Goal: Task Accomplishment & Management: Complete application form

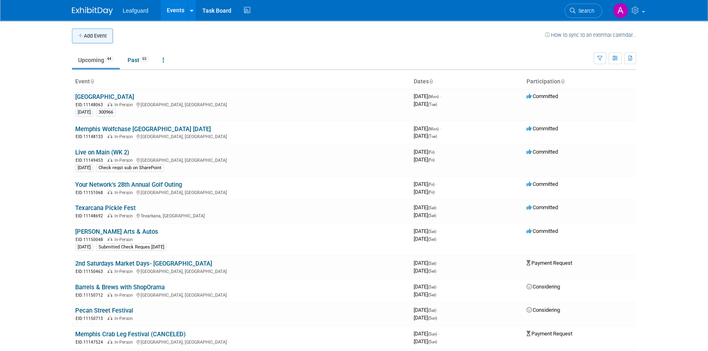
click at [94, 37] on button "Add Event" at bounding box center [92, 36] width 41 height 15
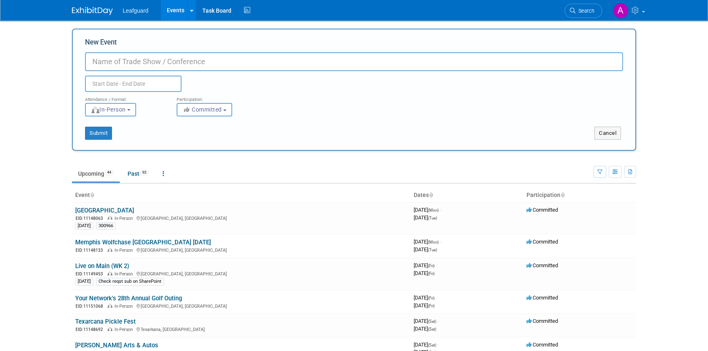
click at [103, 61] on input "New Event" at bounding box center [354, 61] width 538 height 19
paste input "Plano Senior Expo"
type input "Plano Senior Expo"
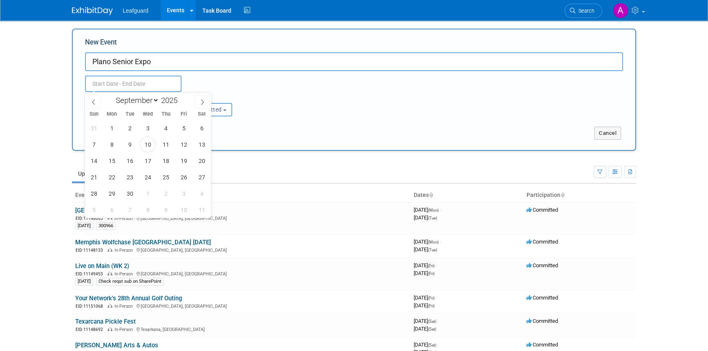
click at [100, 84] on input "text" at bounding box center [133, 84] width 96 height 16
click at [197, 103] on span at bounding box center [202, 102] width 15 height 14
select select "11"
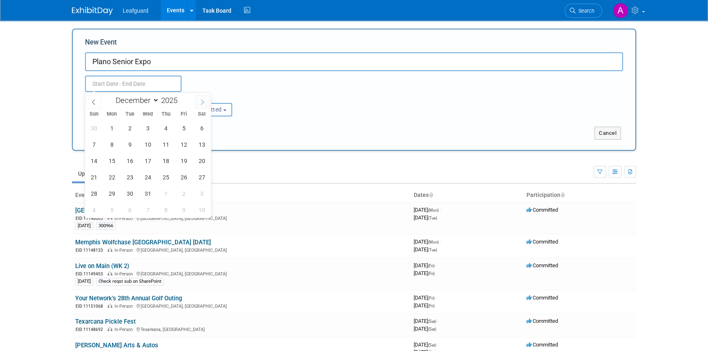
click at [197, 103] on span at bounding box center [202, 102] width 15 height 14
type input "2026"
click at [197, 103] on span at bounding box center [202, 102] width 15 height 14
select select "1"
click at [127, 175] on span "24" at bounding box center [130, 177] width 16 height 16
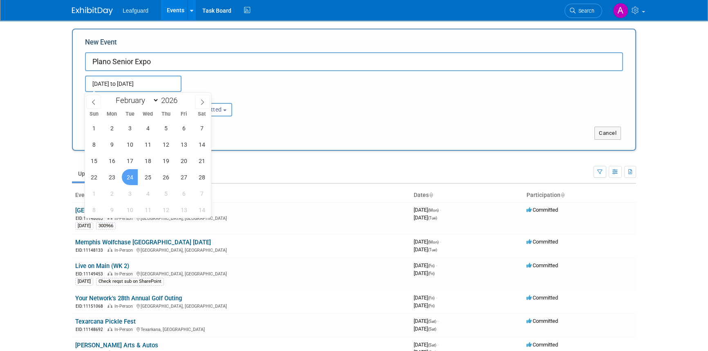
click at [127, 175] on span "24" at bounding box center [130, 177] width 16 height 16
type input "Feb 24, 2026 to Feb 24, 2026"
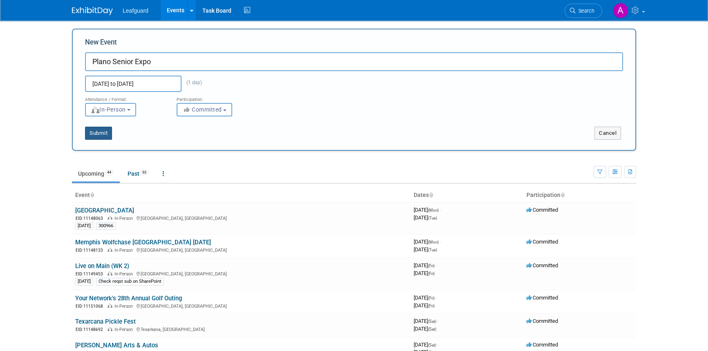
click at [96, 132] on button "Submit" at bounding box center [98, 133] width 27 height 13
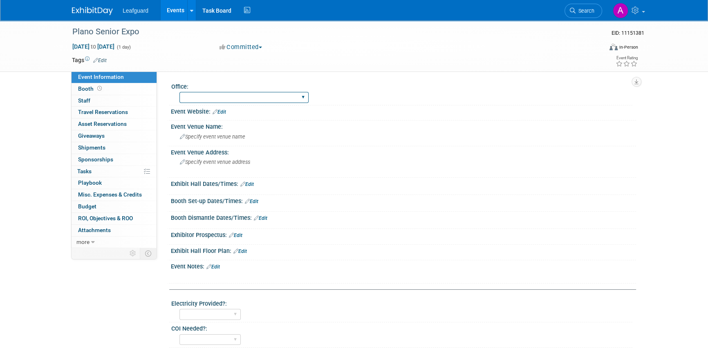
click at [211, 101] on select "Albany Arkansas Austin Birmingham Charlotte Chicago Cleveland Colorado Columbia…" at bounding box center [243, 97] width 129 height 11
select select "Dallas"
click at [179, 92] on select "Albany Arkansas Austin Birmingham Charlotte Chicago Cleveland Colorado Columbia…" at bounding box center [243, 97] width 129 height 11
click at [249, 52] on div "Feb 24, 2026 to Feb 24, 2026 (1 day) Feb 24, 2026 to Feb 24, 2026 Committed Com…" at bounding box center [355, 49] width 578 height 12
click at [249, 49] on button "Committed" at bounding box center [241, 47] width 49 height 9
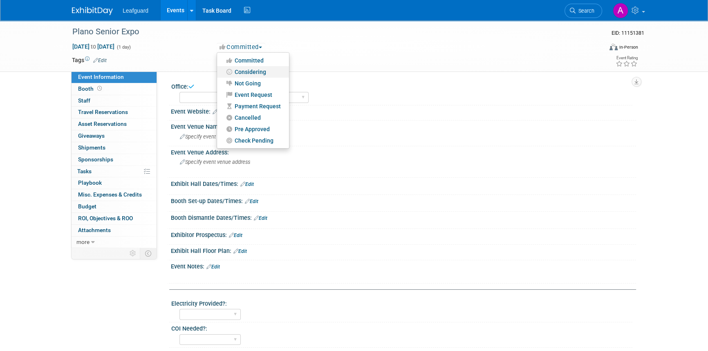
click at [252, 67] on link "Considering" at bounding box center [253, 71] width 72 height 11
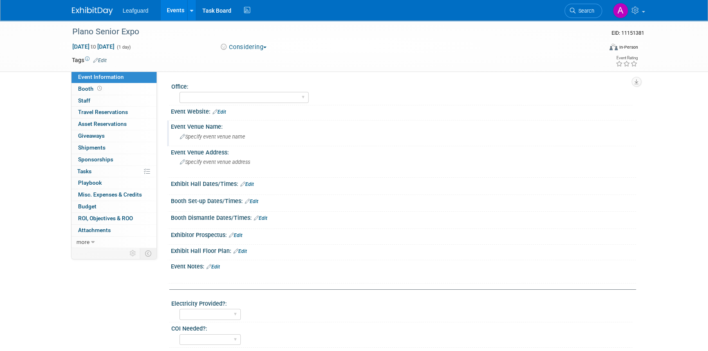
click at [187, 138] on span "Specify event venue name" at bounding box center [212, 137] width 65 height 6
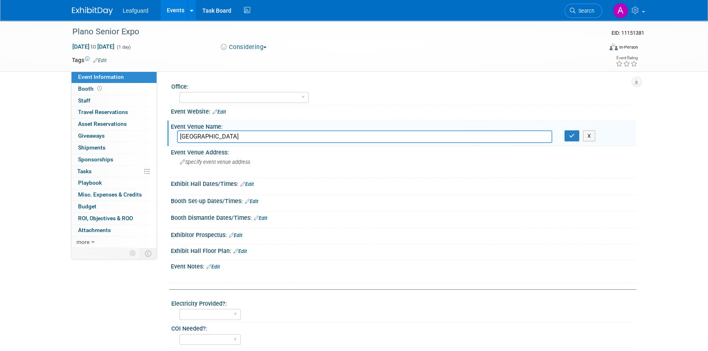
type input "Plano Event Center"
click at [249, 186] on link "Edit" at bounding box center [246, 184] width 13 height 6
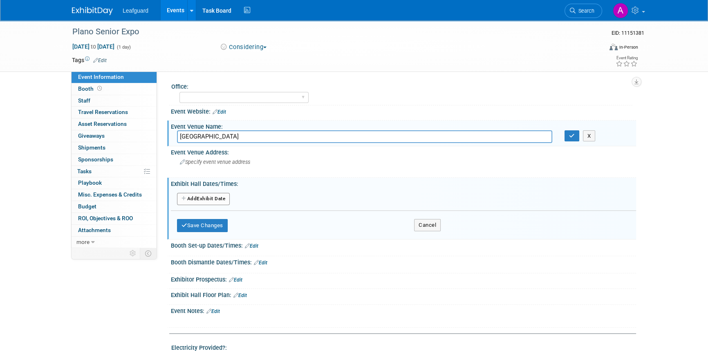
click at [208, 202] on button "Add Another Exhibit Date" at bounding box center [203, 199] width 53 height 12
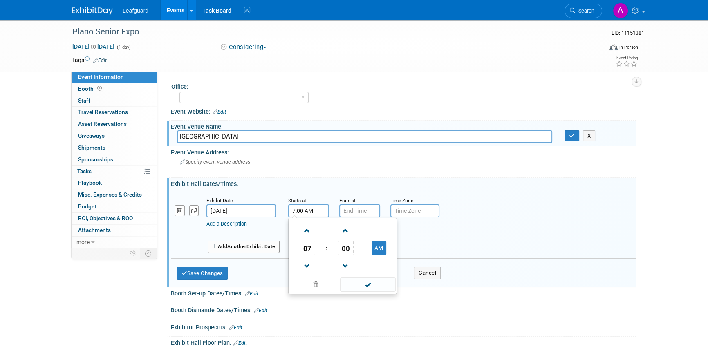
click at [294, 211] on input "7:00 AM" at bounding box center [308, 210] width 41 height 13
type input "7:00 AM"
type input "7:00 PM"
click at [298, 210] on input "7:00 AM" at bounding box center [308, 210] width 41 height 13
click at [308, 233] on span at bounding box center [307, 231] width 14 height 14
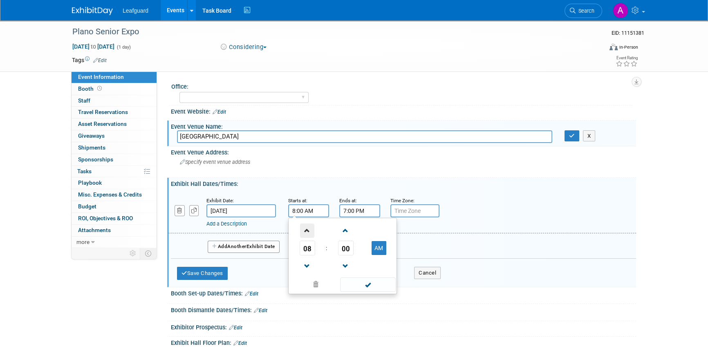
click at [308, 233] on span at bounding box center [307, 231] width 14 height 14
type input "10:00 AM"
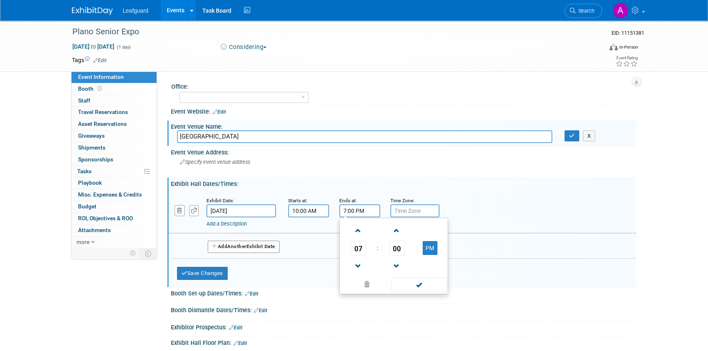
click at [347, 209] on input "7:00 PM" at bounding box center [359, 210] width 41 height 13
click at [355, 263] on span at bounding box center [358, 266] width 14 height 14
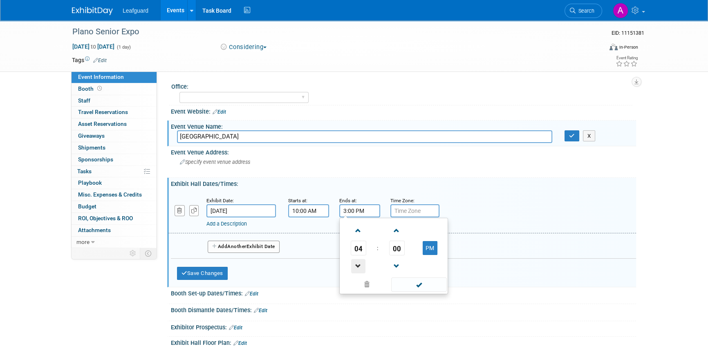
click at [355, 263] on span at bounding box center [358, 266] width 14 height 14
type input "1:00 PM"
click at [409, 283] on span at bounding box center [418, 285] width 55 height 14
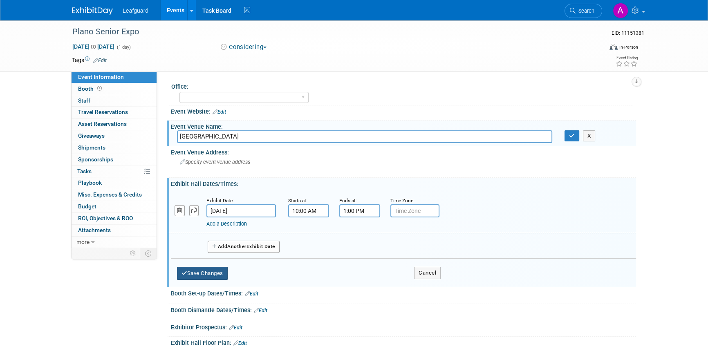
click at [215, 269] on button "Save Changes" at bounding box center [202, 273] width 51 height 13
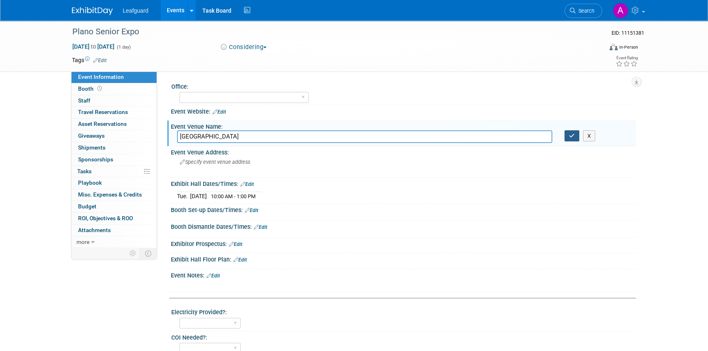
click at [576, 137] on button "button" at bounding box center [571, 135] width 15 height 11
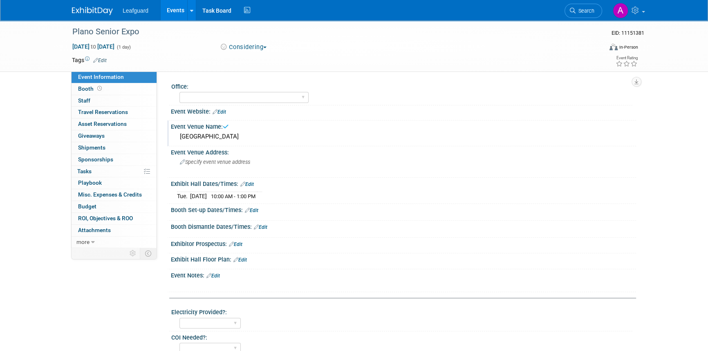
click at [104, 7] on img at bounding box center [92, 11] width 41 height 8
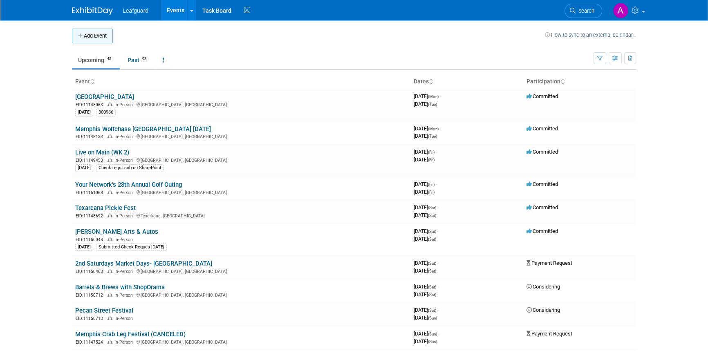
click at [104, 38] on button "Add Event" at bounding box center [92, 36] width 41 height 15
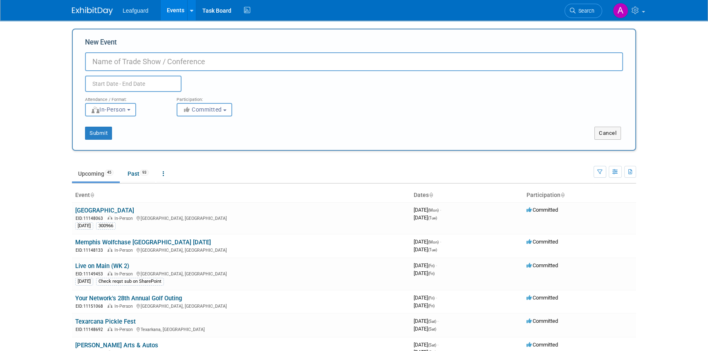
paste input "Dallas Spring Senior Expo"
type input "Dallas Spring Senior Expo"
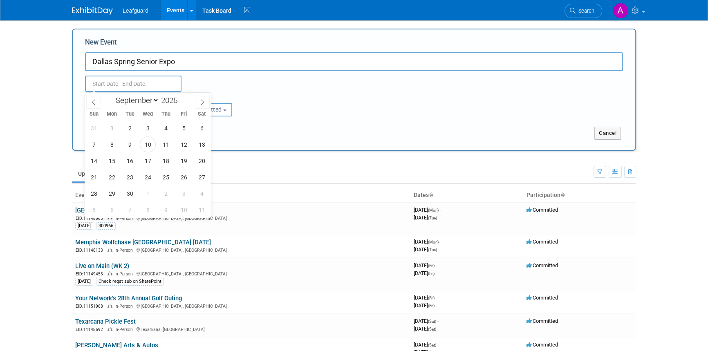
click at [112, 89] on input "text" at bounding box center [133, 84] width 96 height 16
click at [198, 102] on span at bounding box center [202, 102] width 15 height 14
select select "11"
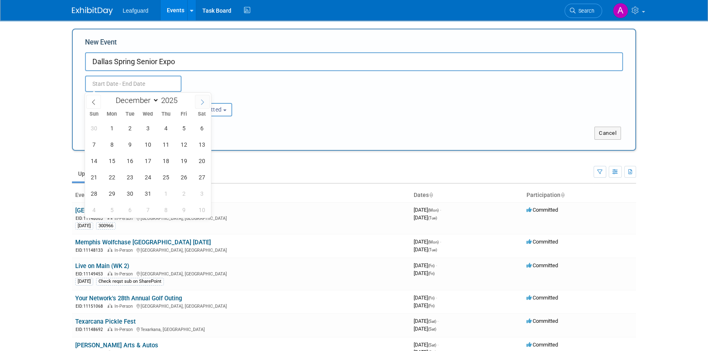
click at [198, 102] on span at bounding box center [202, 102] width 15 height 14
type input "2026"
click at [198, 102] on span at bounding box center [202, 102] width 15 height 14
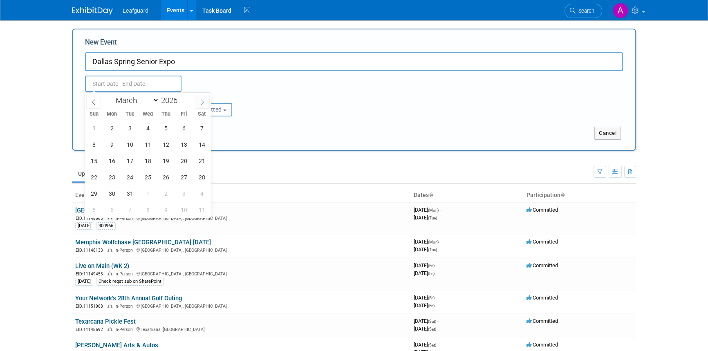
select select "3"
click at [165, 126] on span "2" at bounding box center [166, 128] width 16 height 16
click at [163, 127] on span "2" at bounding box center [166, 128] width 16 height 16
type input "[DATE] to [DATE]"
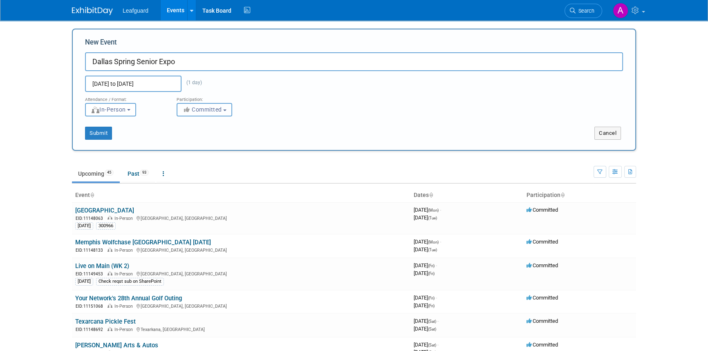
click at [190, 112] on span "Committed" at bounding box center [202, 109] width 40 height 7
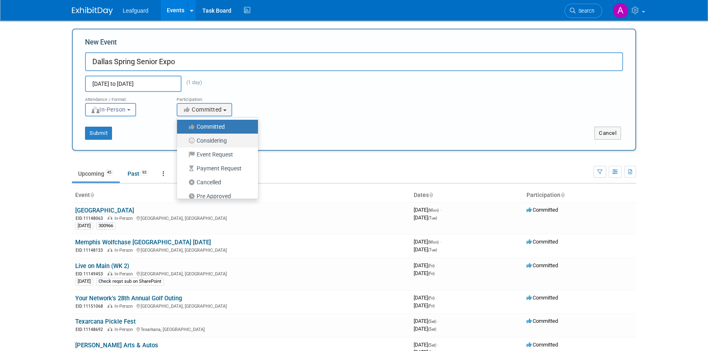
click at [209, 137] on label "Considering" at bounding box center [215, 140] width 69 height 11
click at [184, 138] on input "Considering" at bounding box center [181, 140] width 5 height 5
select select "2"
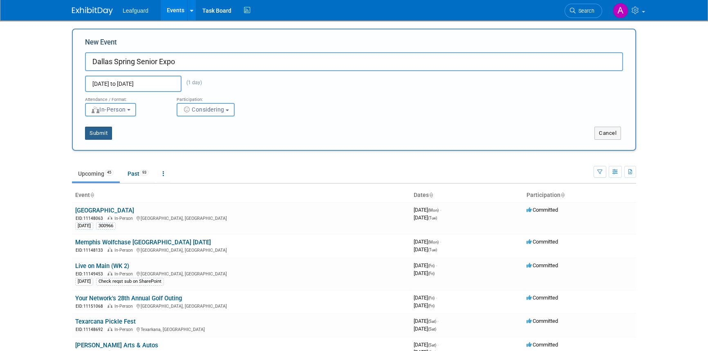
click at [86, 131] on button "Submit" at bounding box center [98, 133] width 27 height 13
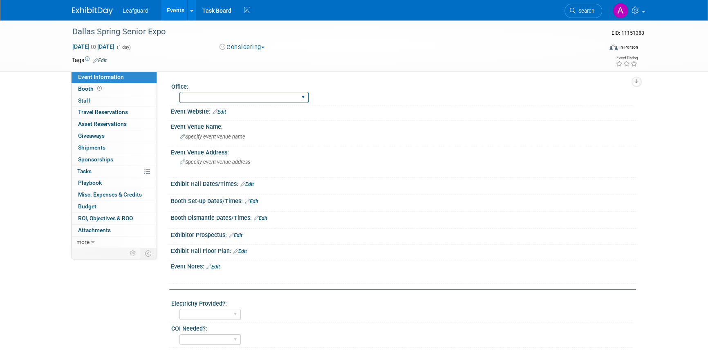
click at [207, 98] on select "Albany Arkansas Austin Birmingham Charlotte Chicago Cleveland Colorado Columbia…" at bounding box center [243, 97] width 129 height 11
select select "Dallas"
click at [179, 92] on select "Albany Arkansas Austin Birmingham Charlotte Chicago Cleveland Colorado Columbia…" at bounding box center [243, 97] width 129 height 11
click at [217, 134] on span "Specify event venue name" at bounding box center [212, 137] width 65 height 6
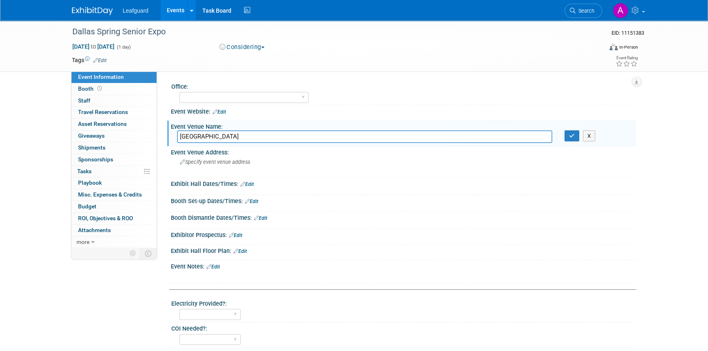
type input "Dallas Arboretum & Botanical Gardens"
click at [249, 184] on link "Edit" at bounding box center [246, 184] width 13 height 6
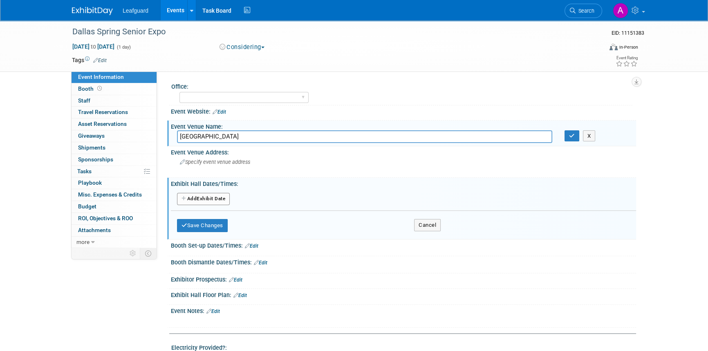
click at [212, 202] on button "Add Another Exhibit Date" at bounding box center [203, 199] width 53 height 12
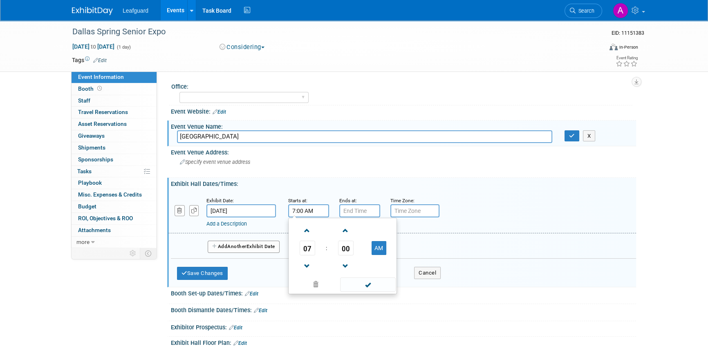
click at [307, 212] on input "7:00 AM" at bounding box center [308, 210] width 41 height 13
click at [307, 231] on span at bounding box center [307, 231] width 14 height 14
click at [307, 230] on span at bounding box center [307, 231] width 14 height 14
click at [307, 229] on span at bounding box center [307, 231] width 14 height 14
type input "10:00 AM"
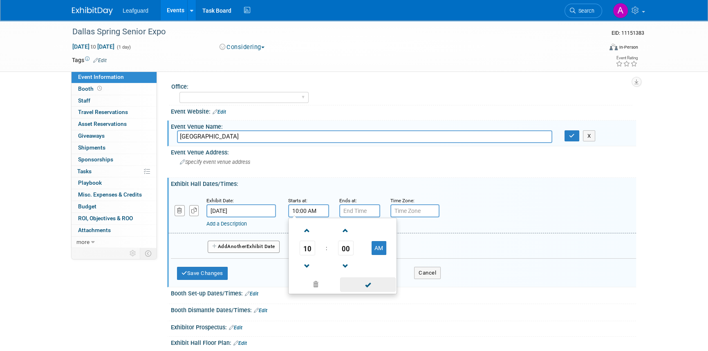
click at [362, 287] on span at bounding box center [367, 285] width 55 height 14
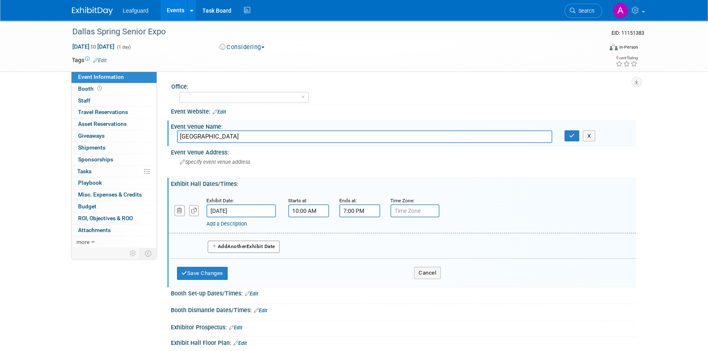
click at [359, 213] on input "7:00 PM" at bounding box center [359, 210] width 41 height 13
click at [357, 267] on span at bounding box center [358, 266] width 14 height 14
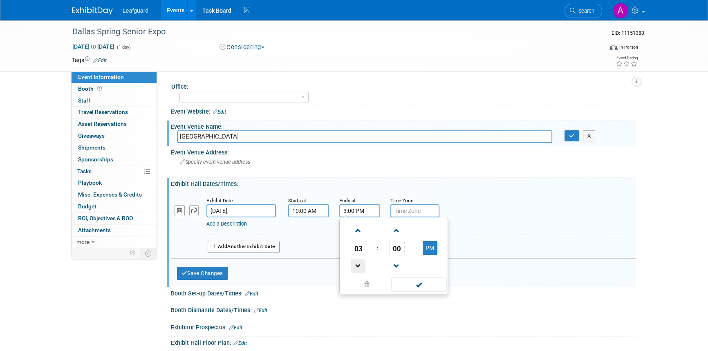
click at [357, 267] on span at bounding box center [358, 266] width 14 height 14
type input "1:00 PM"
click at [410, 285] on span at bounding box center [418, 285] width 55 height 14
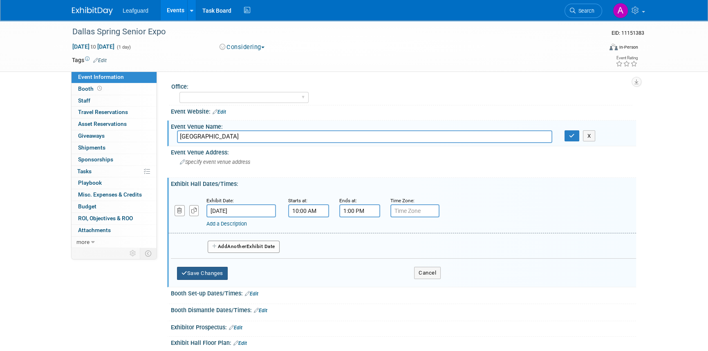
click at [203, 271] on button "Save Changes" at bounding box center [202, 273] width 51 height 13
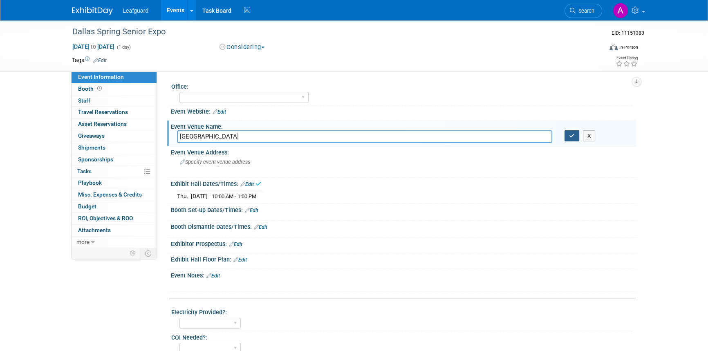
click at [571, 138] on button "button" at bounding box center [571, 135] width 15 height 11
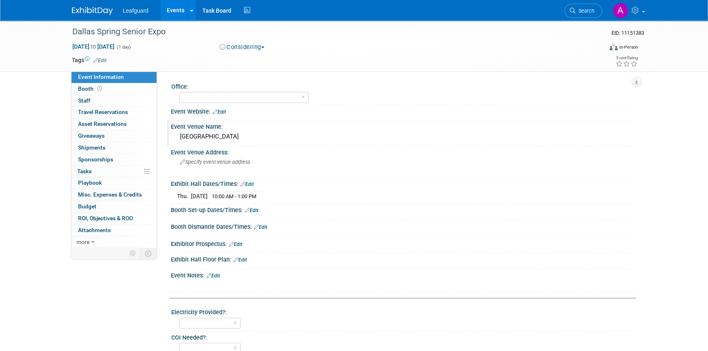
click at [98, 4] on link at bounding box center [97, 7] width 51 height 7
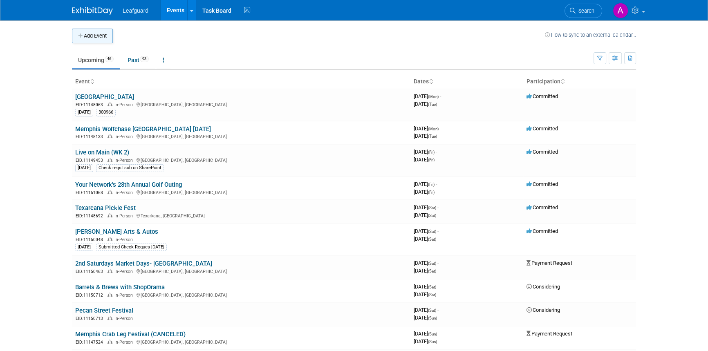
click at [94, 32] on button "Add Event" at bounding box center [92, 36] width 41 height 15
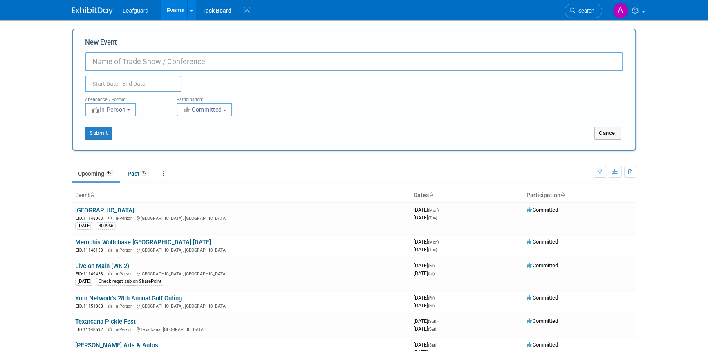
paste input "Fort Worth Spring Senior Expo"
type input "Fort Worth Spring Senior Expo"
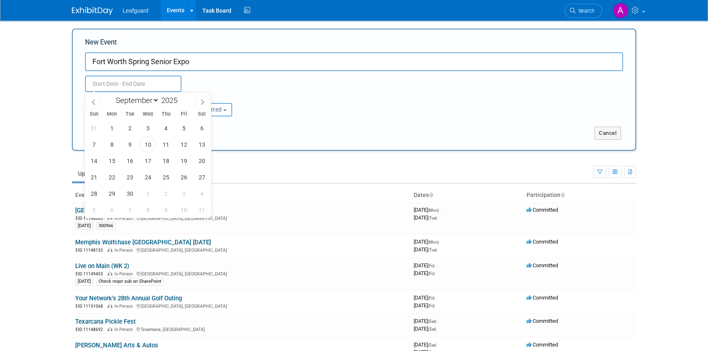
click at [110, 84] on input "text" at bounding box center [133, 84] width 96 height 16
click at [199, 102] on icon at bounding box center [202, 102] width 6 height 6
select select "11"
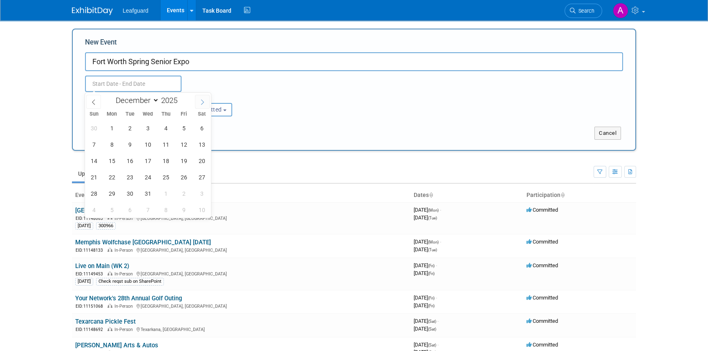
click at [199, 102] on icon at bounding box center [202, 102] width 6 height 6
type input "2026"
click at [199, 102] on icon at bounding box center [202, 102] width 6 height 6
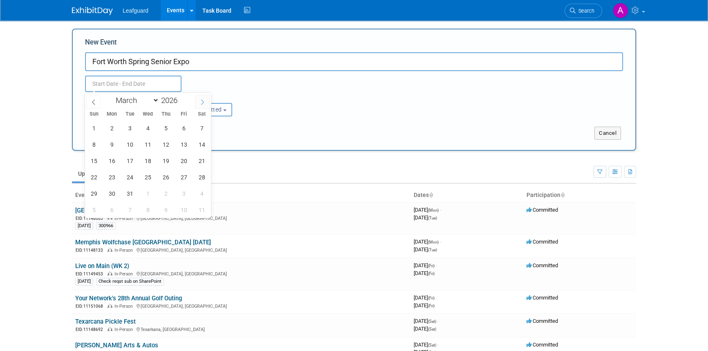
select select "3"
click at [129, 193] on span "28" at bounding box center [130, 194] width 16 height 16
click at [132, 194] on span "28" at bounding box center [130, 194] width 16 height 16
type input "[DATE] to [DATE]"
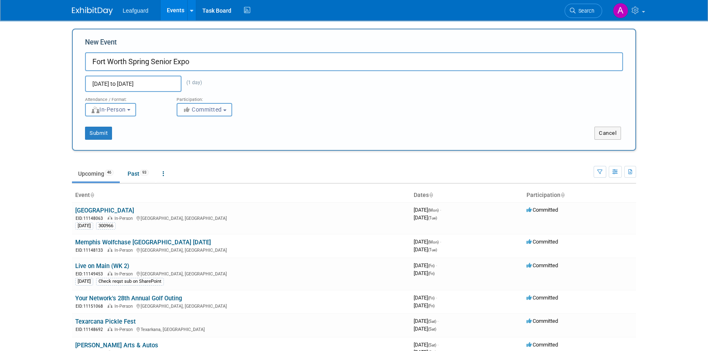
click at [206, 112] on span "Committed" at bounding box center [202, 109] width 40 height 7
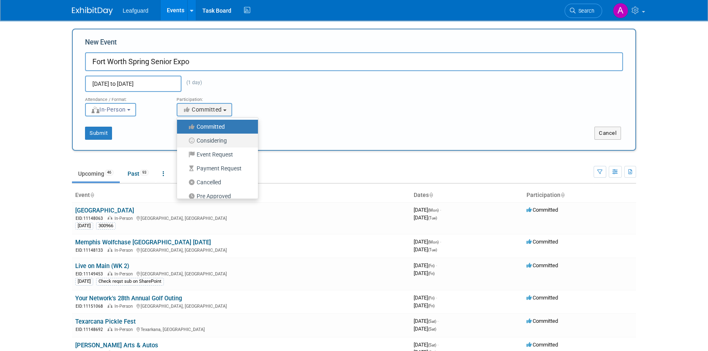
click at [220, 142] on label "Considering" at bounding box center [215, 140] width 69 height 11
click at [184, 142] on input "Considering" at bounding box center [181, 140] width 5 height 5
select select "2"
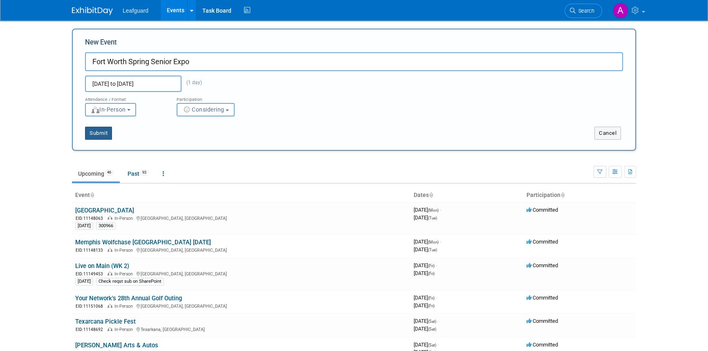
click at [105, 135] on button "Submit" at bounding box center [98, 133] width 27 height 13
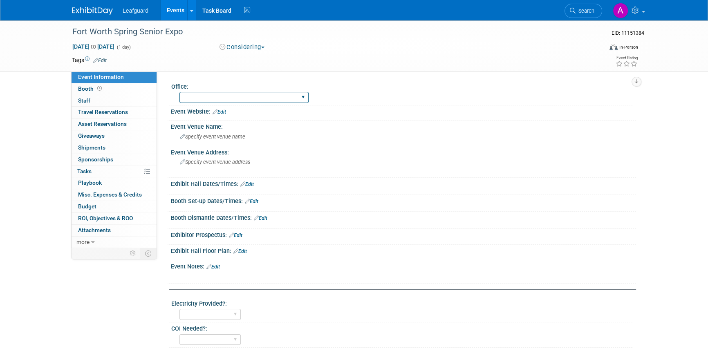
click at [195, 99] on select "[GEOGRAPHIC_DATA] [US_STATE] [GEOGRAPHIC_DATA] [GEOGRAPHIC_DATA] [GEOGRAPHIC_DA…" at bounding box center [243, 97] width 129 height 11
select select "[GEOGRAPHIC_DATA]"
click at [179, 92] on select "[GEOGRAPHIC_DATA] [US_STATE] [GEOGRAPHIC_DATA] [GEOGRAPHIC_DATA] [GEOGRAPHIC_DA…" at bounding box center [243, 97] width 129 height 11
click at [232, 137] on span "Specify event venue name" at bounding box center [212, 137] width 65 height 6
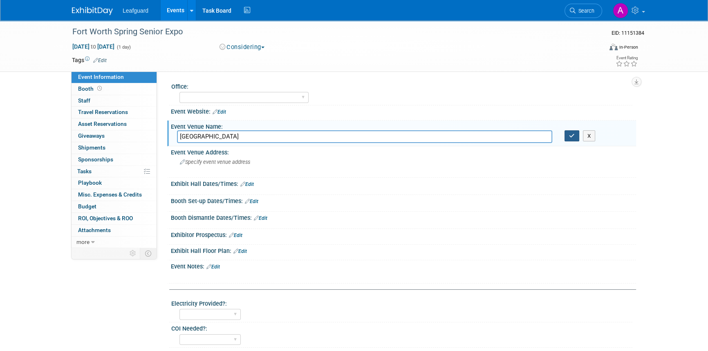
type input "[GEOGRAPHIC_DATA]"
click at [570, 136] on icon "button" at bounding box center [572, 135] width 6 height 5
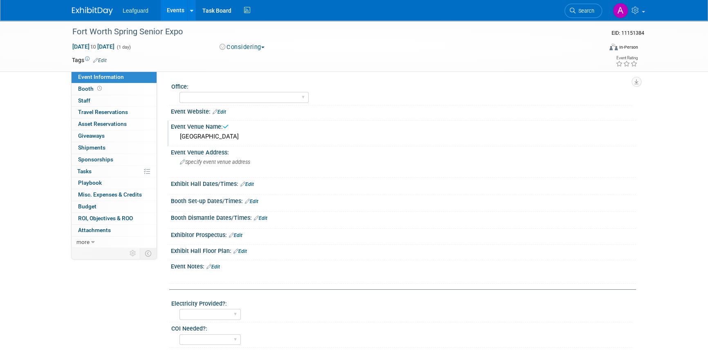
click at [256, 183] on div "Exhibit Hall Dates/Times: Edit" at bounding box center [403, 183] width 465 height 11
click at [249, 181] on link "Edit" at bounding box center [246, 184] width 13 height 6
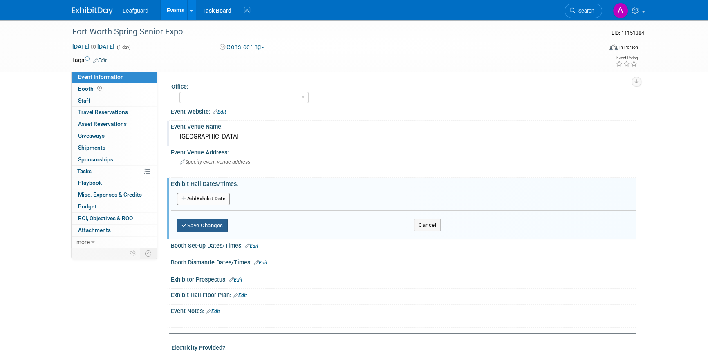
click at [197, 223] on button "Save Changes" at bounding box center [202, 225] width 51 height 13
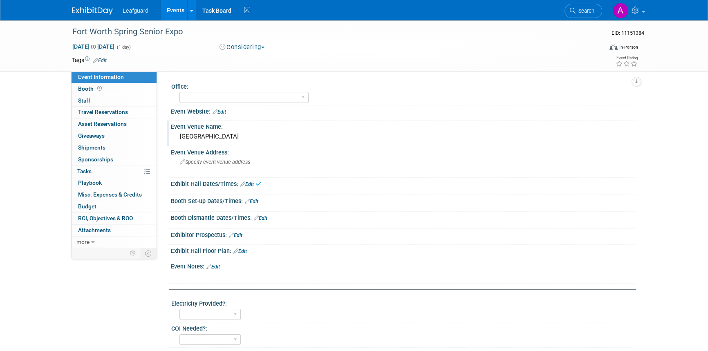
click at [253, 188] on div "Save Changes Cancel" at bounding box center [403, 190] width 465 height 5
click at [250, 180] on div "Exhibit Hall Dates/Times: Edit" at bounding box center [403, 183] width 465 height 11
click at [248, 184] on link "Edit" at bounding box center [246, 184] width 13 height 6
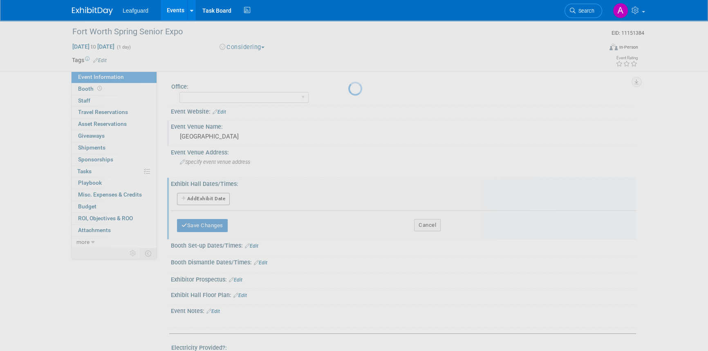
click at [348, 184] on div at bounding box center [353, 175] width 11 height 351
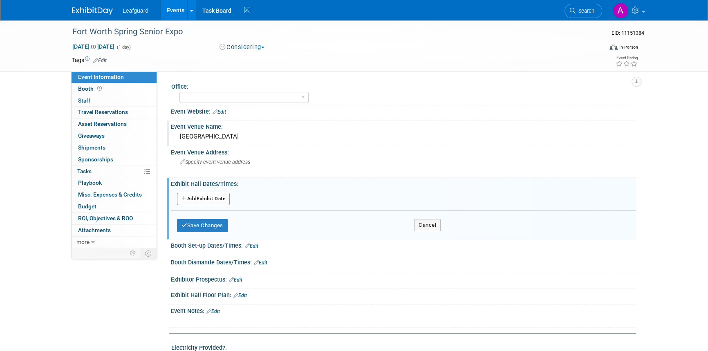
click at [198, 197] on button "Add Another Exhibit Date" at bounding box center [203, 199] width 53 height 12
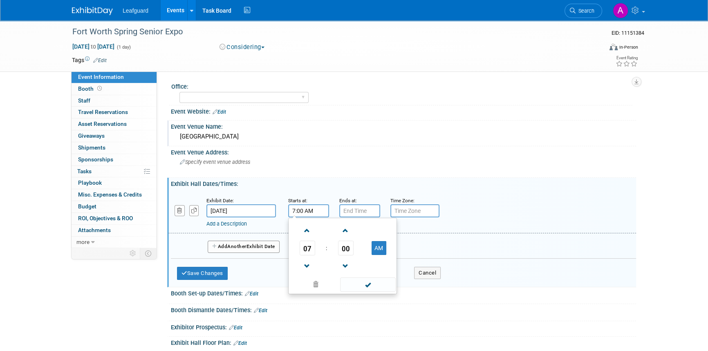
click at [320, 213] on input "7:00 AM" at bounding box center [308, 210] width 41 height 13
click at [307, 267] on span at bounding box center [307, 266] width 14 height 14
click at [308, 234] on span at bounding box center [307, 231] width 14 height 14
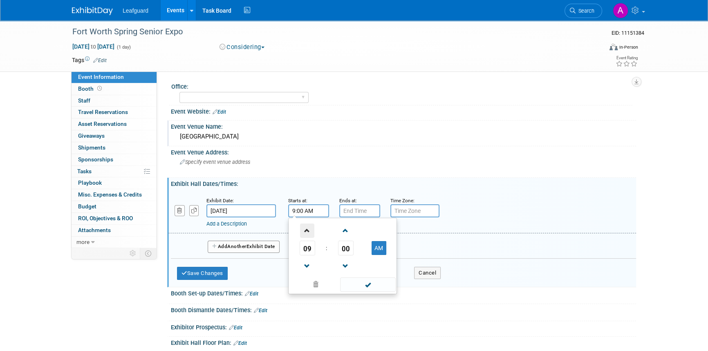
click at [308, 234] on span at bounding box center [307, 231] width 14 height 14
type input "10:00 AM"
click at [359, 287] on span at bounding box center [367, 285] width 55 height 14
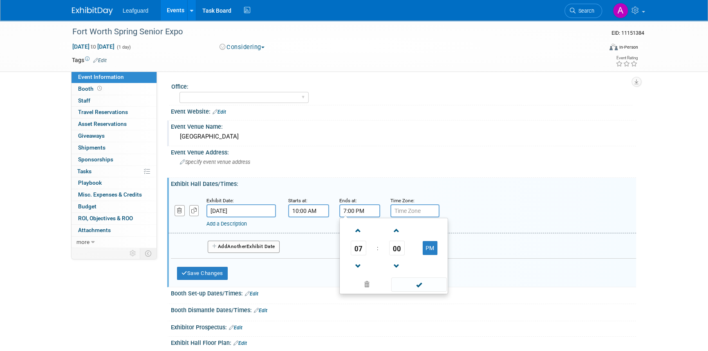
click at [356, 213] on input "7:00 PM" at bounding box center [359, 210] width 41 height 13
click at [357, 268] on span at bounding box center [358, 266] width 14 height 14
click at [358, 267] on span at bounding box center [358, 266] width 14 height 14
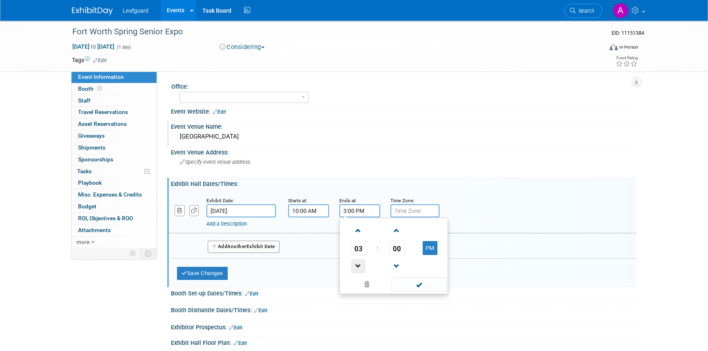
click at [358, 266] on span at bounding box center [358, 266] width 14 height 14
type input "1:00 PM"
click at [409, 280] on span at bounding box center [418, 285] width 55 height 14
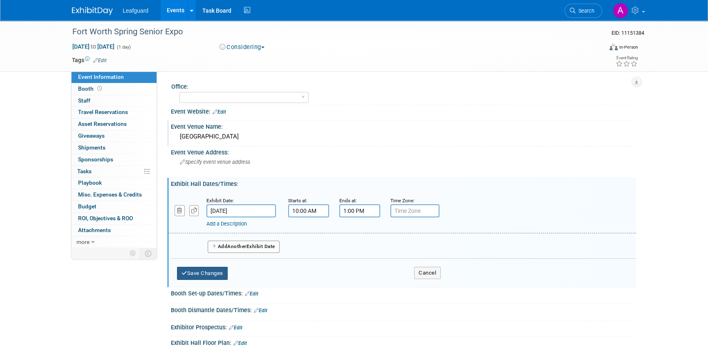
click at [208, 271] on button "Save Changes" at bounding box center [202, 273] width 51 height 13
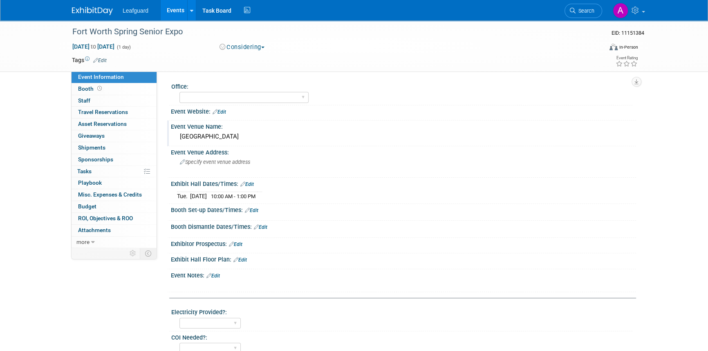
click at [94, 10] on img at bounding box center [92, 11] width 41 height 8
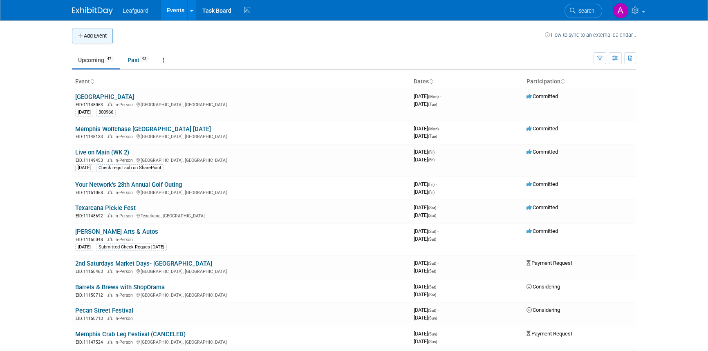
click at [89, 38] on button "Add Event" at bounding box center [92, 36] width 41 height 15
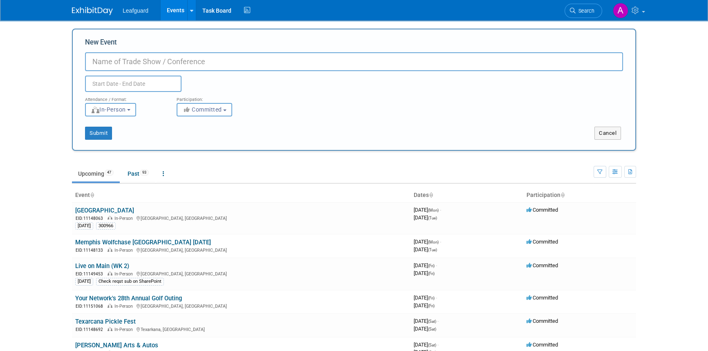
paste input "Frisco Senior Expo"
type input "Frisco Senior Expo"
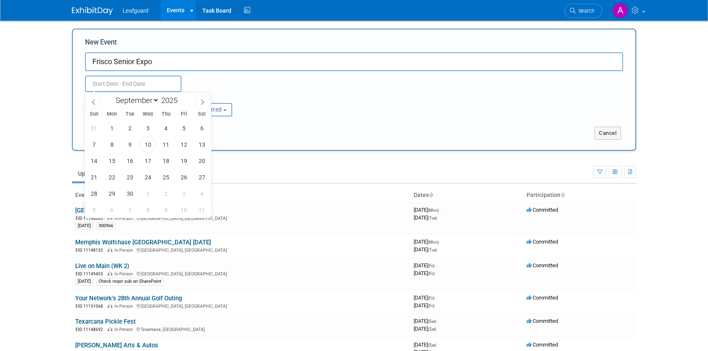
click at [114, 83] on input "text" at bounding box center [133, 84] width 96 height 16
click at [201, 103] on icon at bounding box center [202, 102] width 6 height 6
select select "11"
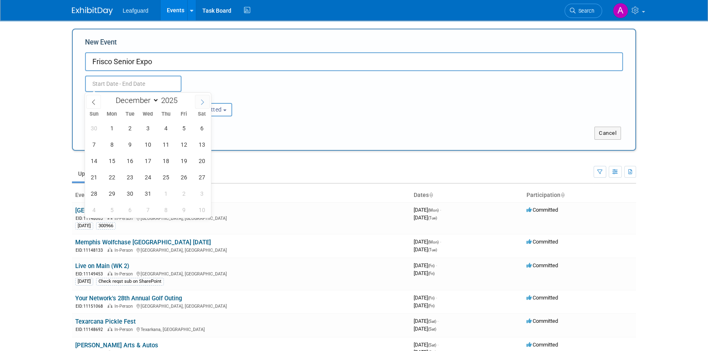
click at [201, 103] on icon at bounding box center [202, 102] width 6 height 6
type input "2026"
click at [201, 103] on icon at bounding box center [202, 102] width 6 height 6
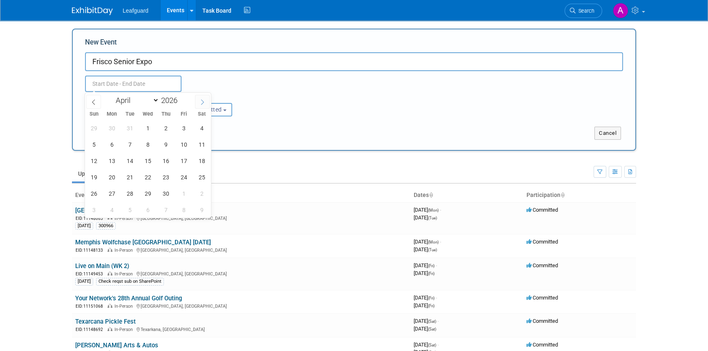
click at [201, 103] on icon at bounding box center [202, 102] width 6 height 6
select select "4"
click at [133, 161] on span "12" at bounding box center [130, 161] width 16 height 16
type input "[DATE] to [DATE]"
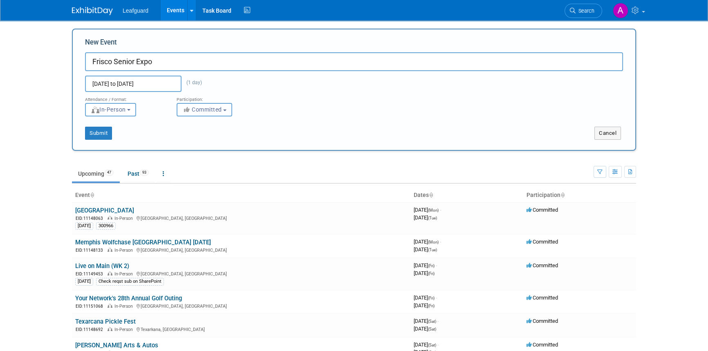
click at [208, 115] on button "Committed" at bounding box center [205, 109] width 56 height 13
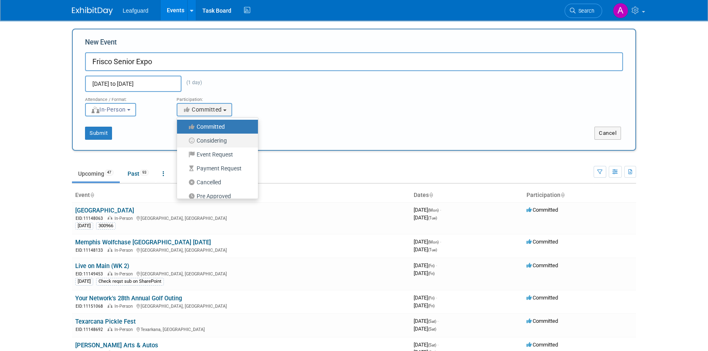
click at [206, 141] on label "Considering" at bounding box center [215, 140] width 69 height 11
click at [184, 141] on input "Considering" at bounding box center [181, 140] width 5 height 5
select select "2"
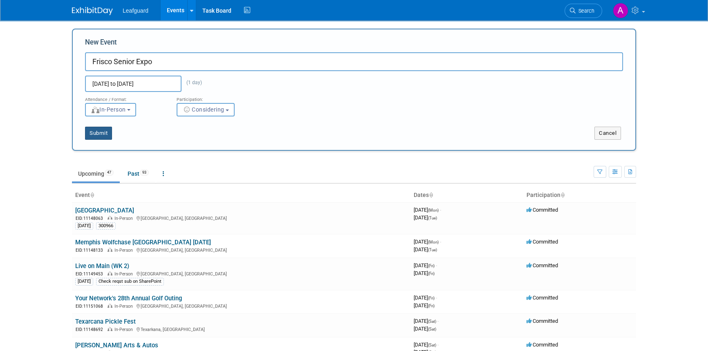
click at [106, 135] on button "Submit" at bounding box center [98, 133] width 27 height 13
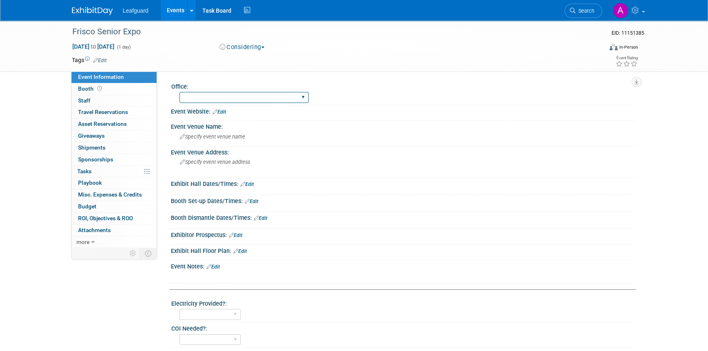
click at [219, 98] on select "[GEOGRAPHIC_DATA] [US_STATE] [GEOGRAPHIC_DATA] [GEOGRAPHIC_DATA] [GEOGRAPHIC_DA…" at bounding box center [243, 97] width 129 height 11
select select "[GEOGRAPHIC_DATA]"
click at [179, 92] on select "[GEOGRAPHIC_DATA] [US_STATE] [GEOGRAPHIC_DATA] [GEOGRAPHIC_DATA] [GEOGRAPHIC_DA…" at bounding box center [243, 97] width 129 height 11
click at [215, 139] on span "Specify event venue name" at bounding box center [212, 137] width 65 height 6
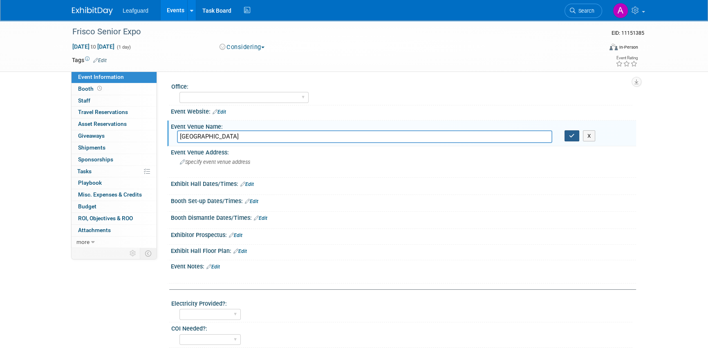
type input "[GEOGRAPHIC_DATA]"
click at [571, 139] on button "button" at bounding box center [571, 135] width 15 height 11
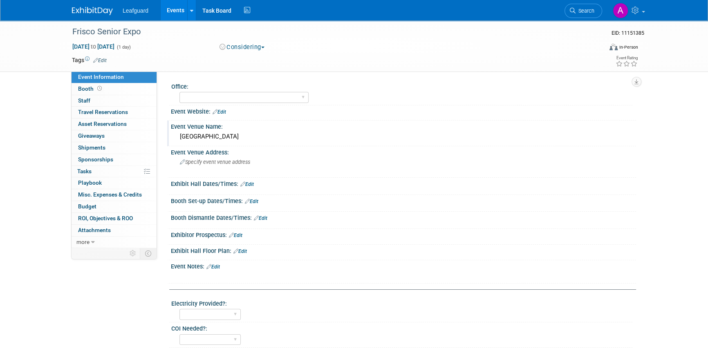
click at [245, 184] on link "Edit" at bounding box center [246, 184] width 13 height 6
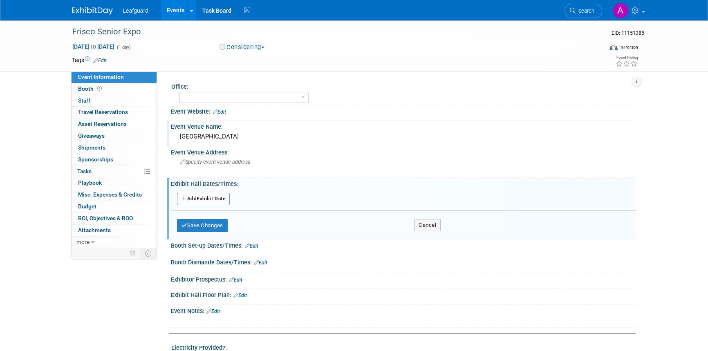
click at [200, 198] on button "Add Another Exhibit Date" at bounding box center [203, 199] width 53 height 12
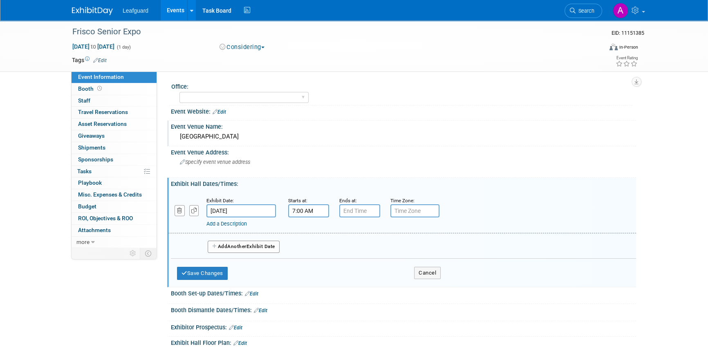
click at [311, 209] on input "7:00 AM" at bounding box center [308, 210] width 41 height 13
click at [306, 233] on span at bounding box center [307, 231] width 14 height 14
type input "10:00 AM"
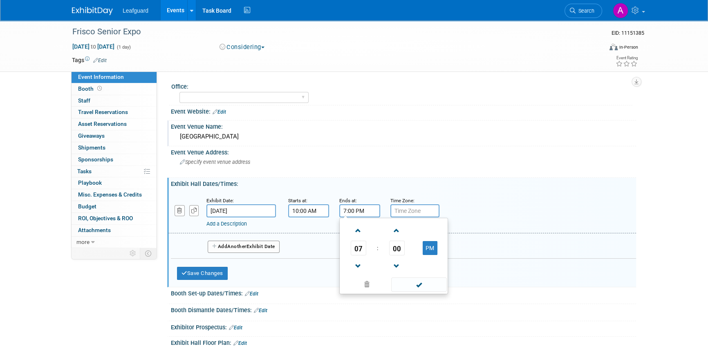
click at [356, 213] on input "7:00 PM" at bounding box center [359, 210] width 41 height 13
click at [358, 231] on span at bounding box center [358, 231] width 14 height 14
click at [355, 265] on span at bounding box center [358, 266] width 14 height 14
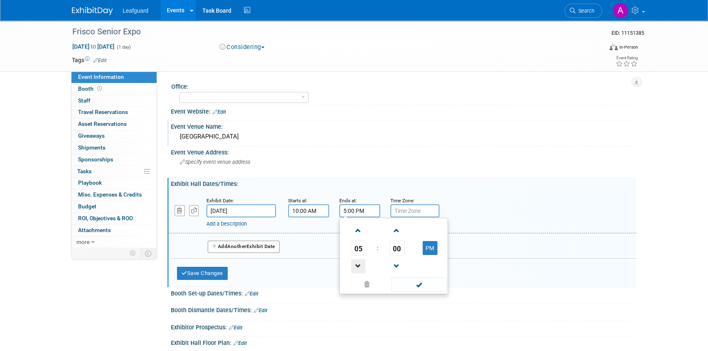
click at [355, 265] on span at bounding box center [358, 266] width 14 height 14
type input "1:00 PM"
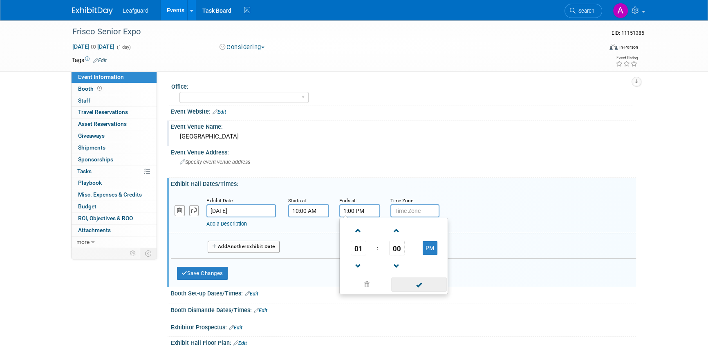
click at [406, 282] on span at bounding box center [418, 285] width 55 height 14
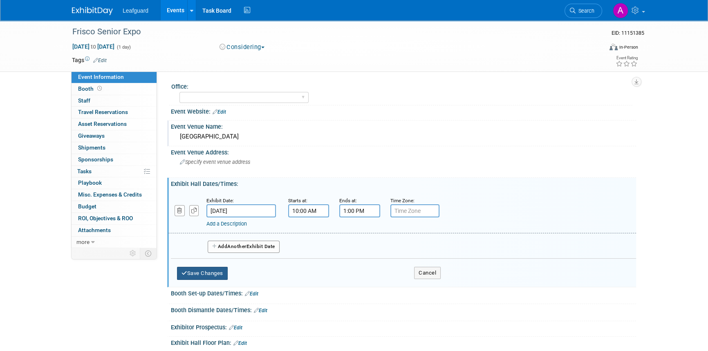
click at [210, 268] on button "Save Changes" at bounding box center [202, 273] width 51 height 13
